Goal: Task Accomplishment & Management: Manage account settings

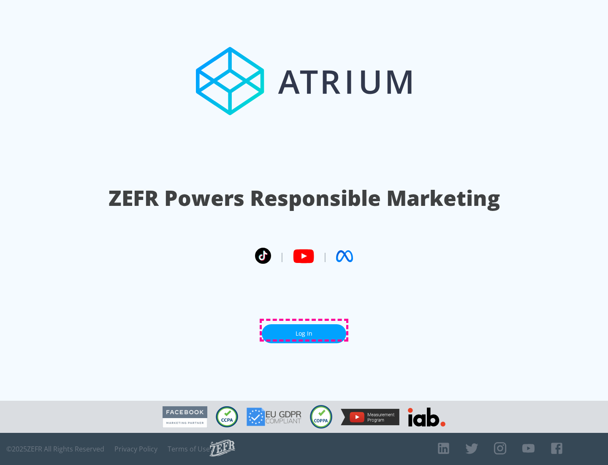
click at [304, 330] on link "Log In" at bounding box center [304, 333] width 84 height 19
